Goal: Information Seeking & Learning: Learn about a topic

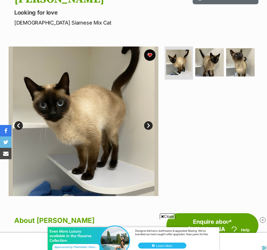
scroll to position [86, 0]
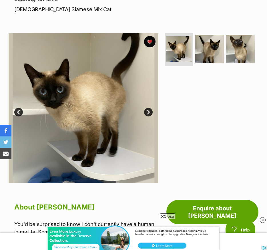
click at [151, 110] on link "Next" at bounding box center [148, 112] width 9 height 9
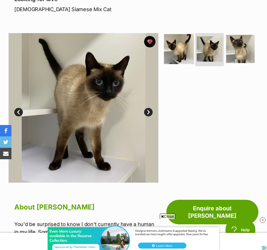
click at [171, 50] on img at bounding box center [179, 49] width 30 height 30
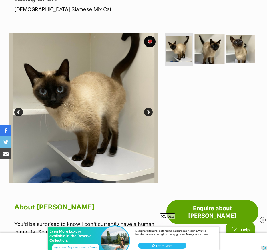
click at [208, 49] on img at bounding box center [209, 49] width 30 height 30
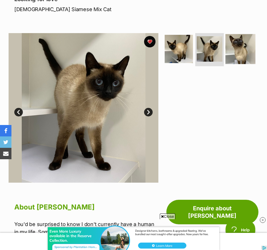
click at [238, 47] on img at bounding box center [240, 49] width 30 height 30
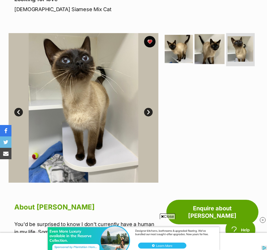
click at [213, 61] on img at bounding box center [209, 49] width 30 height 30
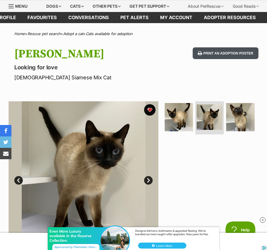
scroll to position [0, 0]
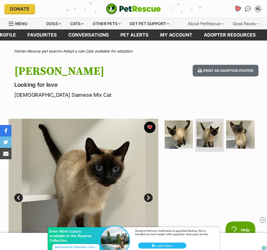
click at [237, 7] on icon "Favourites" at bounding box center [237, 8] width 7 height 7
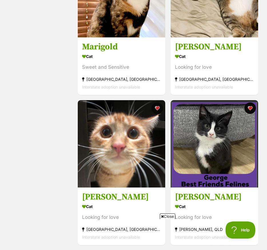
scroll to position [1070, 0]
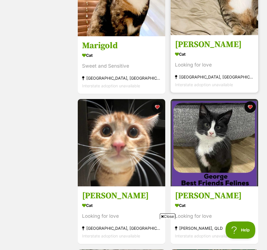
click at [242, 84] on div "Interstate adoption unavailable" at bounding box center [214, 84] width 79 height 8
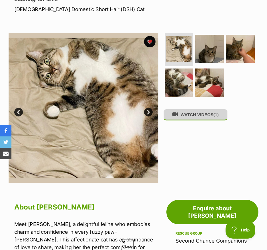
click at [212, 117] on button "WATCH VIDEOS (1)" at bounding box center [195, 114] width 64 height 11
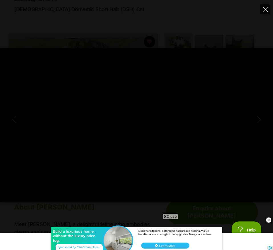
click at [266, 9] on icon "Close" at bounding box center [265, 9] width 5 height 5
type input "15.5"
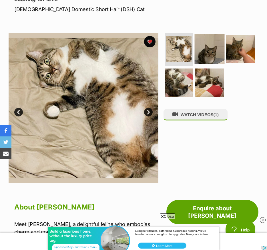
click at [208, 43] on img at bounding box center [209, 49] width 30 height 30
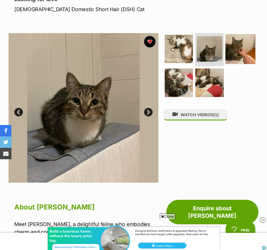
click at [233, 46] on img at bounding box center [240, 49] width 30 height 30
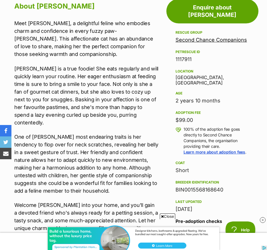
scroll to position [300, 0]
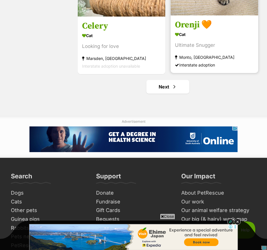
click at [199, 67] on div "Interstate adoption" at bounding box center [214, 65] width 79 height 8
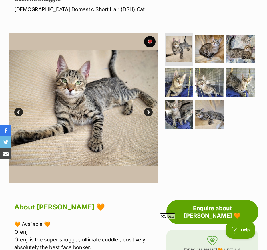
click at [147, 108] on link "Next" at bounding box center [148, 112] width 9 height 9
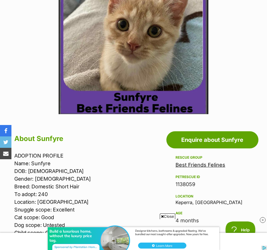
click at [179, 165] on link "Best Friends Felines" at bounding box center [200, 165] width 50 height 6
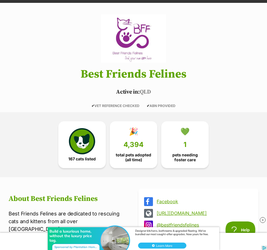
scroll to position [40, 0]
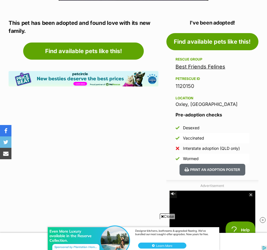
scroll to position [281, 0]
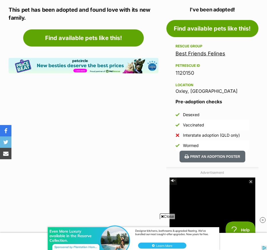
click at [192, 54] on link "Best Friends Felines" at bounding box center [200, 54] width 50 height 6
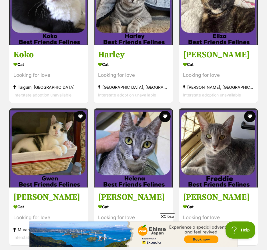
scroll to position [1378, 0]
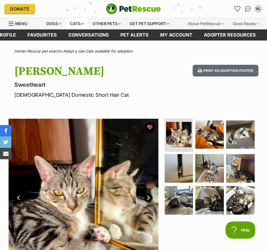
click at [71, 24] on div "Cats" at bounding box center [77, 23] width 22 height 11
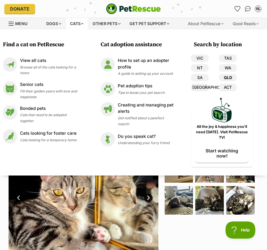
click at [226, 78] on link "QLD" at bounding box center [228, 77] width 18 height 7
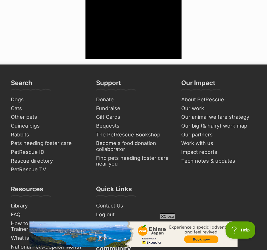
scroll to position [2072, 0]
